Goal: Task Accomplishment & Management: Manage account settings

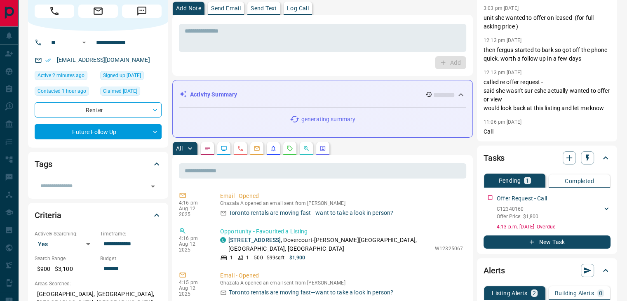
scroll to position [41, 0]
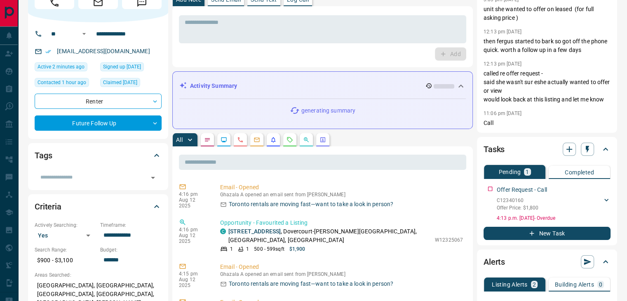
click at [296, 138] on button "button" at bounding box center [289, 139] width 13 height 13
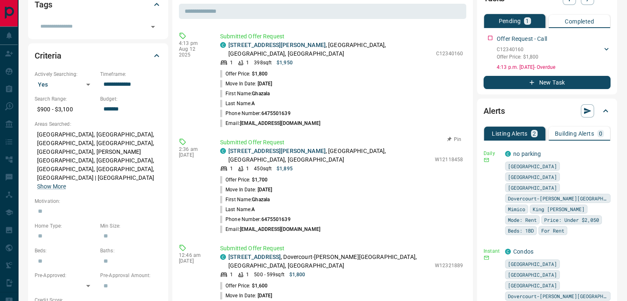
scroll to position [206, 0]
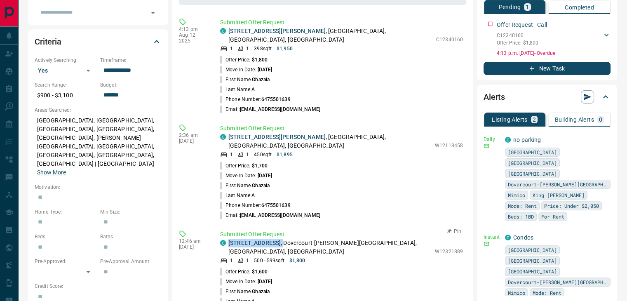
drag, startPoint x: 297, startPoint y: 227, endPoint x: 225, endPoint y: 228, distance: 72.1
click at [225, 239] on div "C 110 - 1407 Dupont Street , Dovercourt-Wallace Emerson-Junction, West End, Tor…" at bounding box center [325, 247] width 211 height 17
copy p "110 - 1407 Dupont Street ,"
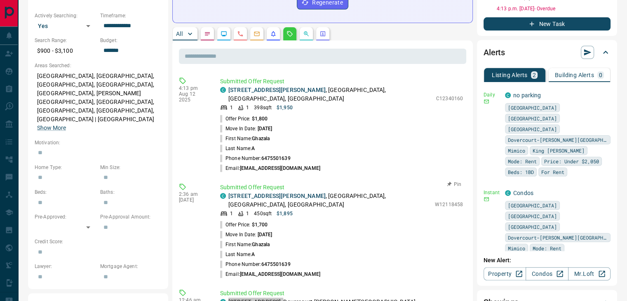
scroll to position [247, 0]
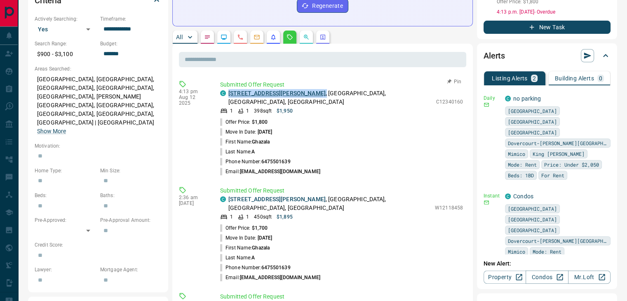
drag, startPoint x: 290, startPoint y: 84, endPoint x: 228, endPoint y: 83, distance: 62.3
click at [228, 89] on p "418 - 55 Stewart Street , King West, Downtown, Toronto" at bounding box center [330, 97] width 204 height 17
copy p "418 - 55 Stewart Street ,"
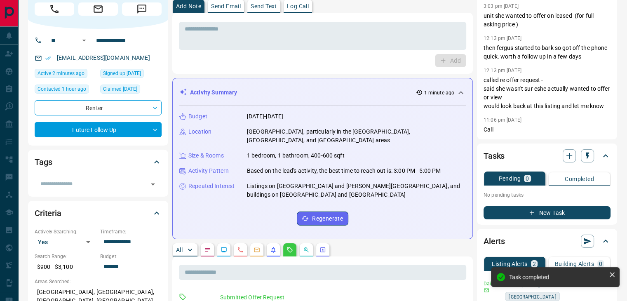
scroll to position [0, 0]
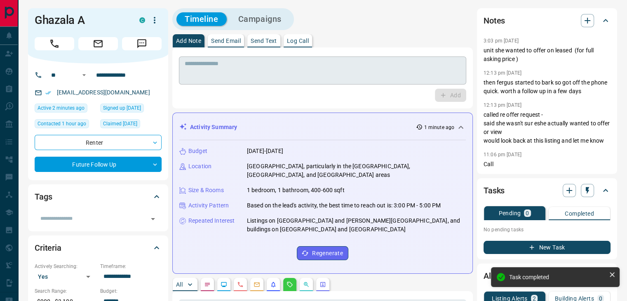
click at [310, 77] on textarea at bounding box center [323, 70] width 276 height 21
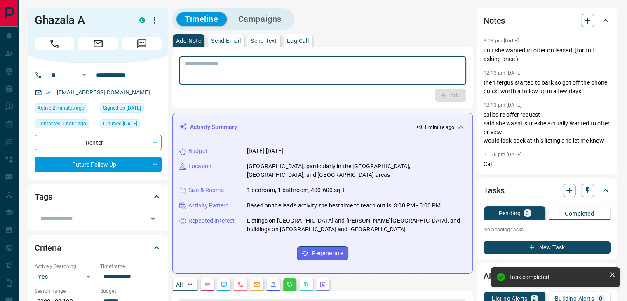
paste textarea "**********"
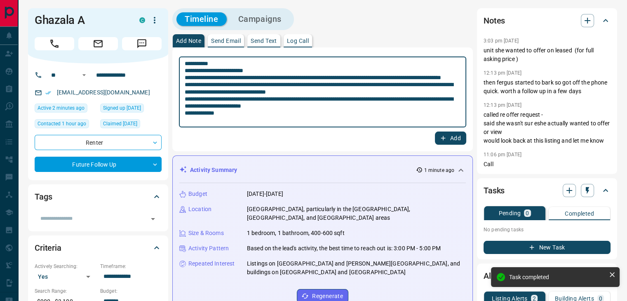
type textarea "**********"
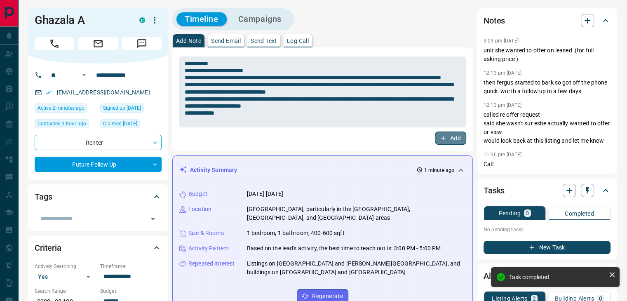
click at [454, 136] on button "Add" at bounding box center [450, 137] width 31 height 13
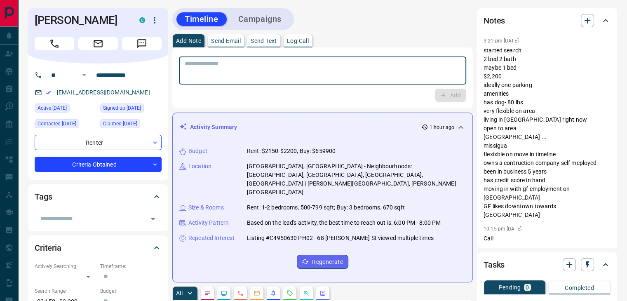
click at [333, 71] on textarea at bounding box center [323, 70] width 276 height 21
type textarea "**********"
click at [444, 94] on icon "button" at bounding box center [442, 95] width 7 height 7
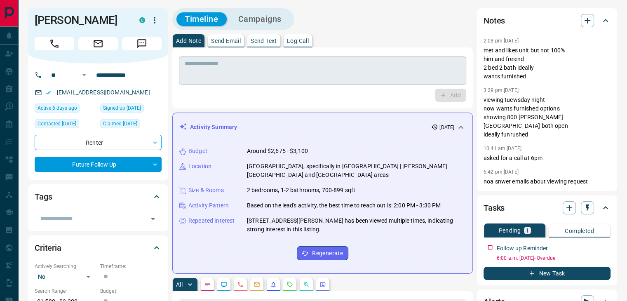
click at [304, 73] on textarea at bounding box center [323, 70] width 276 height 21
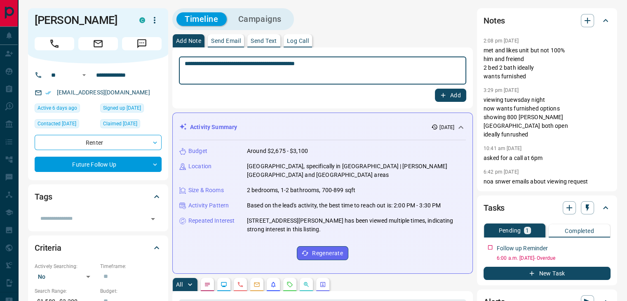
type textarea "**********"
click at [445, 95] on icon "button" at bounding box center [443, 95] width 5 height 5
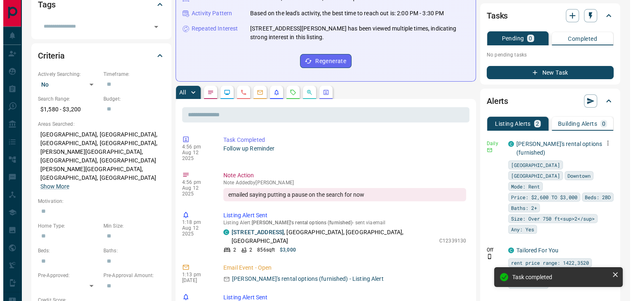
scroll to position [206, 0]
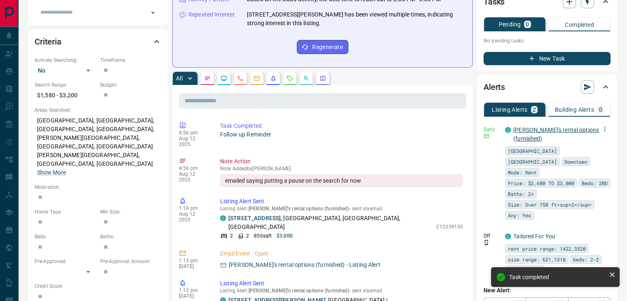
click at [531, 131] on link "Nathan's rental options (furnished)" at bounding box center [556, 134] width 86 height 15
click at [607, 127] on icon "button" at bounding box center [604, 128] width 7 height 7
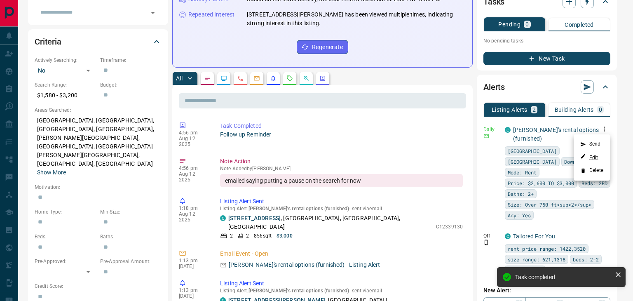
click at [597, 153] on link "Edit" at bounding box center [589, 157] width 18 height 8
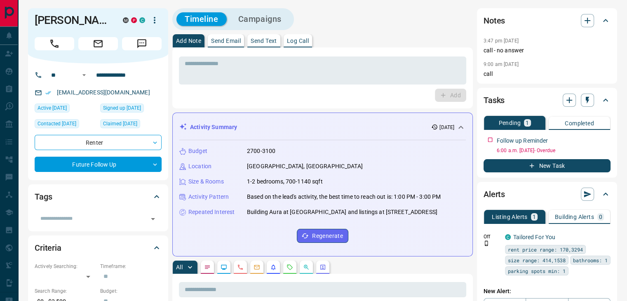
click at [340, 127] on div "Activity Summary [DATE]" at bounding box center [317, 127] width 277 height 9
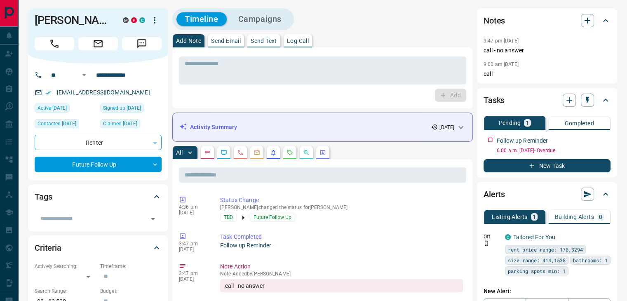
click at [331, 131] on div "Activity Summary [DATE]" at bounding box center [317, 127] width 277 height 9
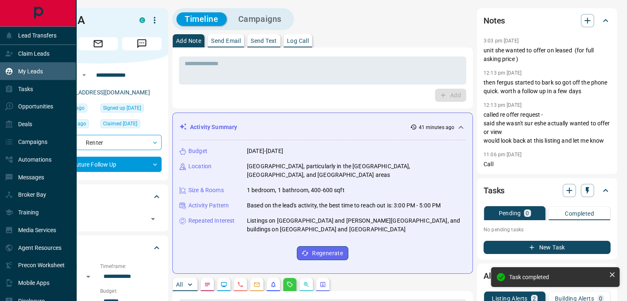
click at [20, 75] on p "My Leads" at bounding box center [30, 71] width 25 height 7
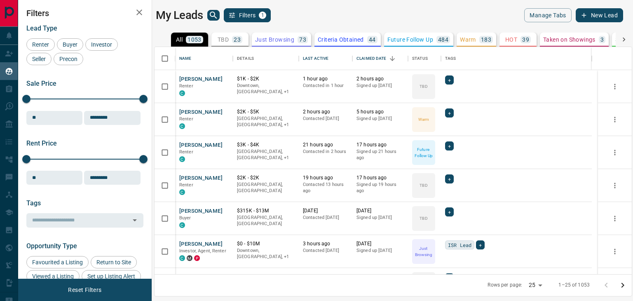
scroll to position [221, 471]
click at [214, 15] on icon "search button" at bounding box center [214, 15] width 10 height 10
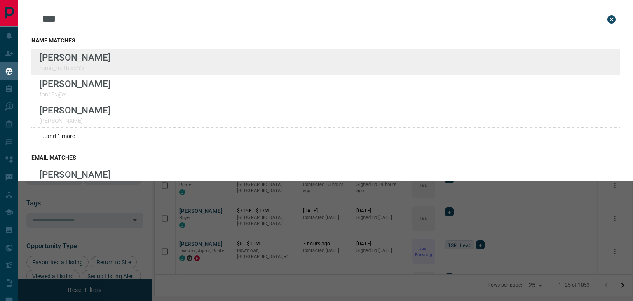
type input "***"
